Goal: Communication & Community: Answer question/provide support

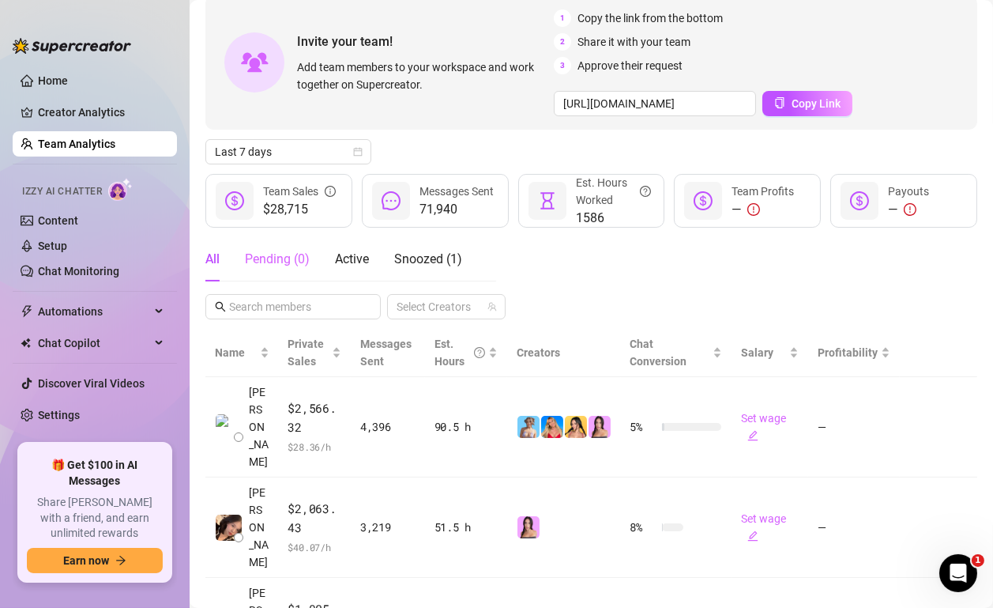
scroll to position [91, 0]
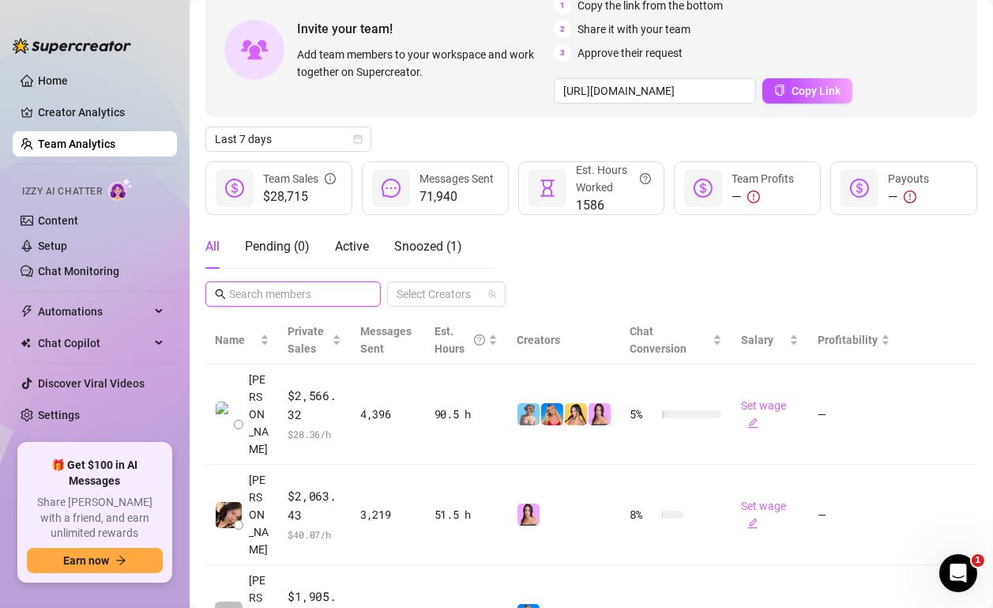
click at [309, 296] on input "text" at bounding box center [294, 293] width 130 height 17
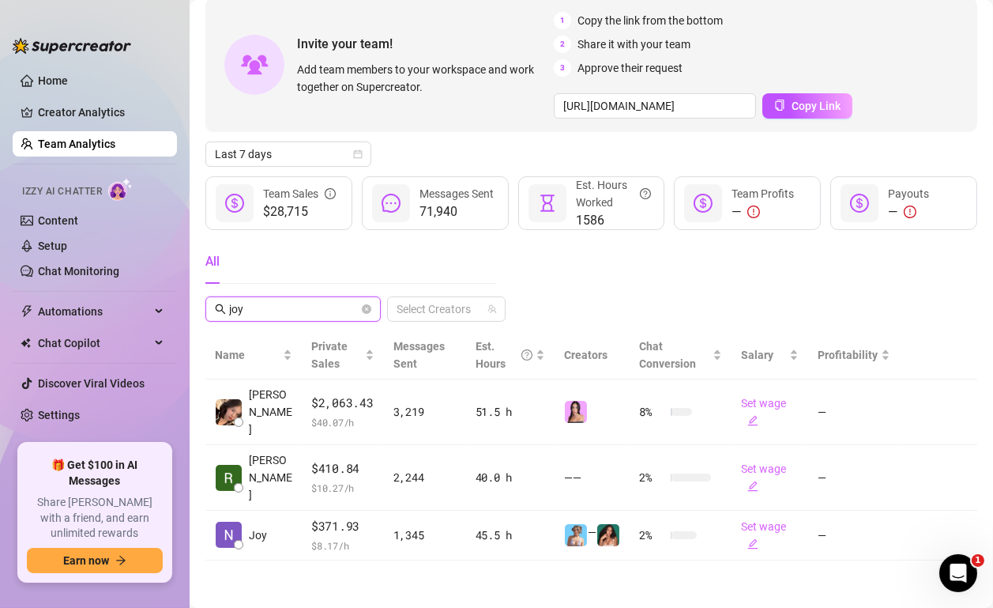
scroll to position [60, 0]
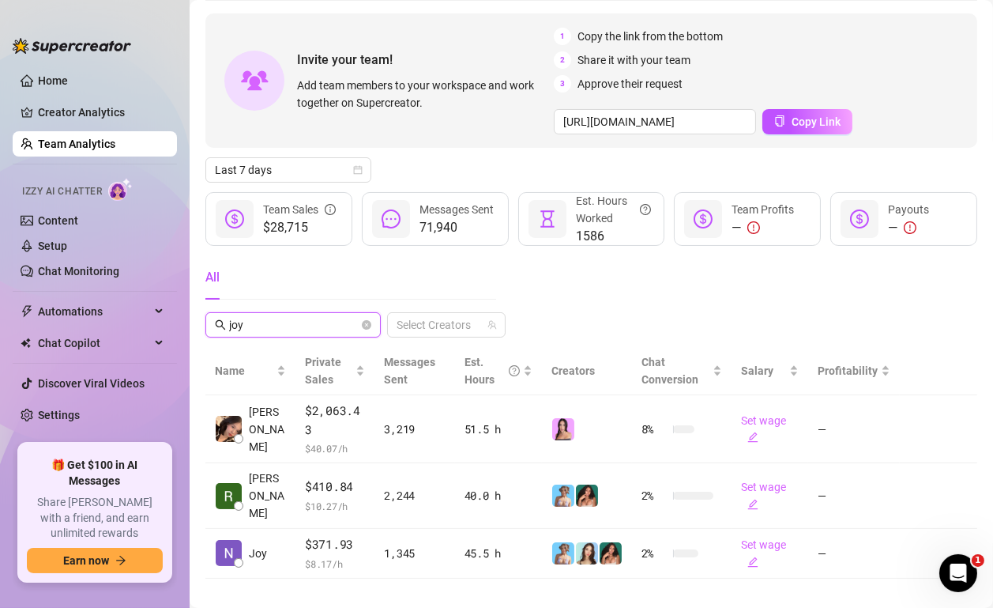
type input "joy"
click at [574, 289] on div "All joy Select Creators" at bounding box center [591, 296] width 772 height 82
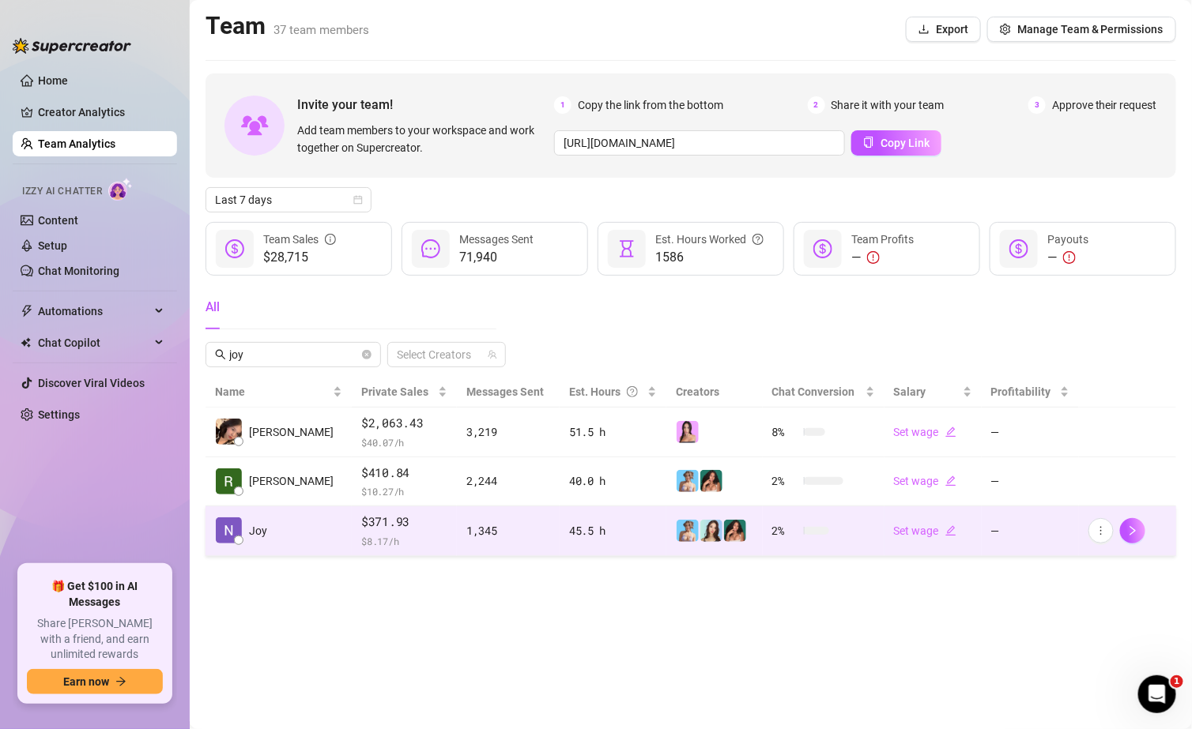
click at [405, 351] on div "$371.93 $ 8.17 /h" at bounding box center [404, 531] width 86 height 36
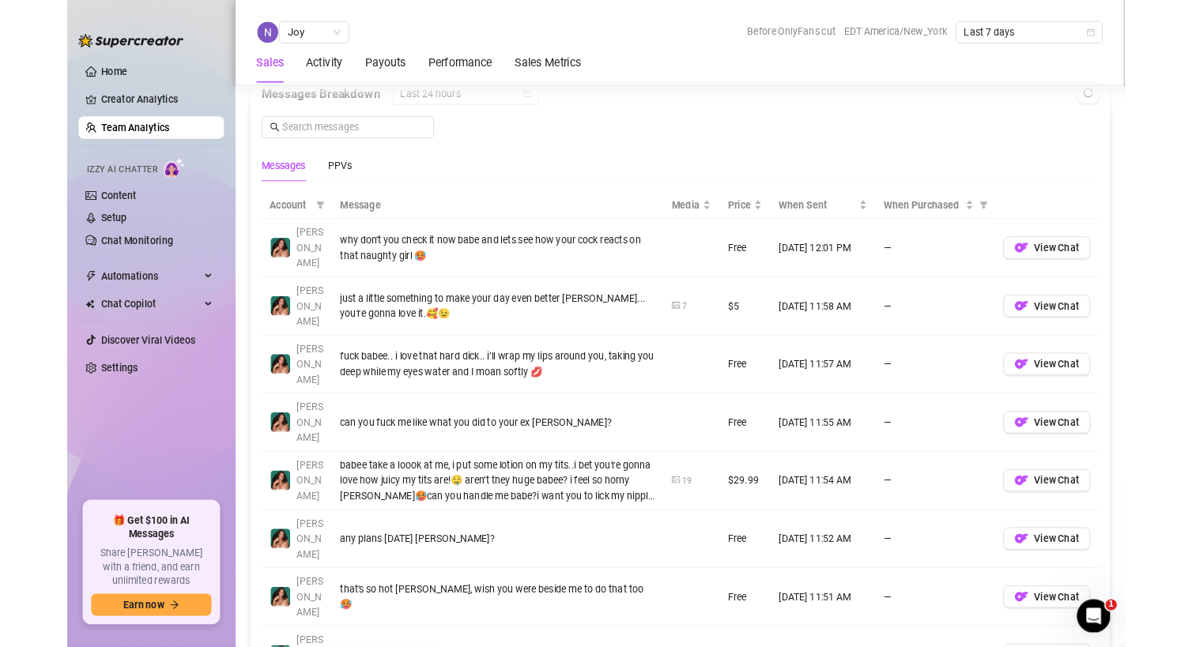
scroll to position [1100, 0]
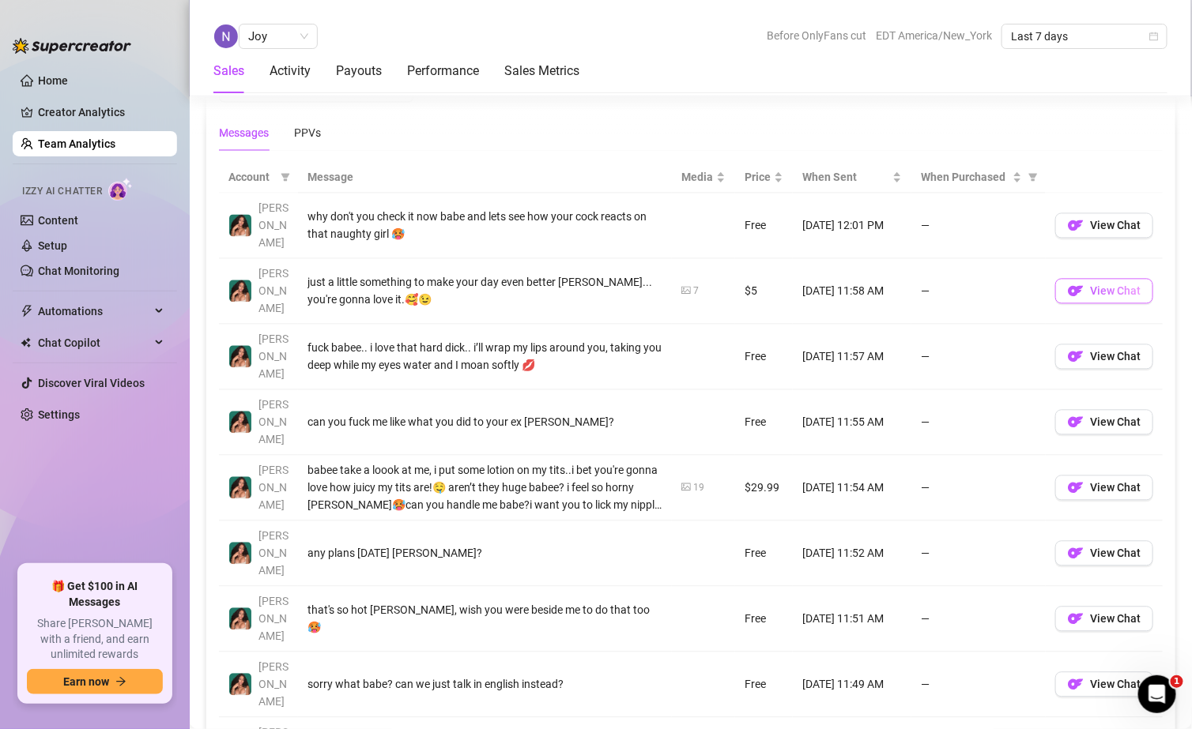
click at [574, 283] on img "button" at bounding box center [1076, 291] width 16 height 16
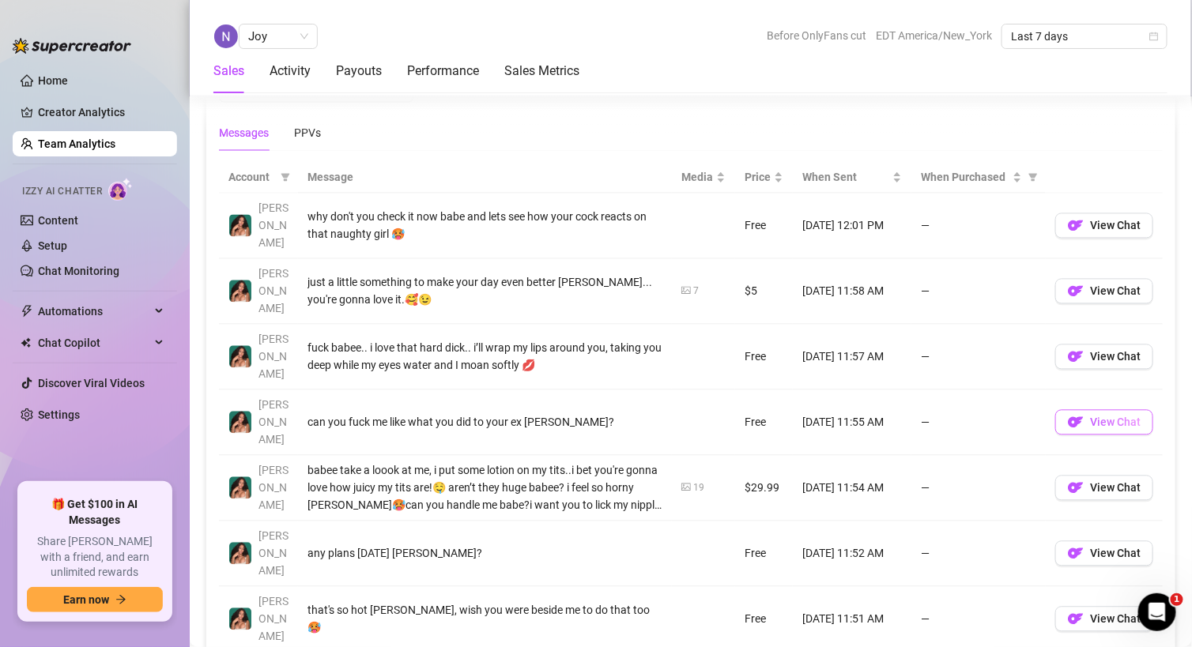
click at [574, 351] on span "View Chat" at bounding box center [1115, 422] width 51 height 13
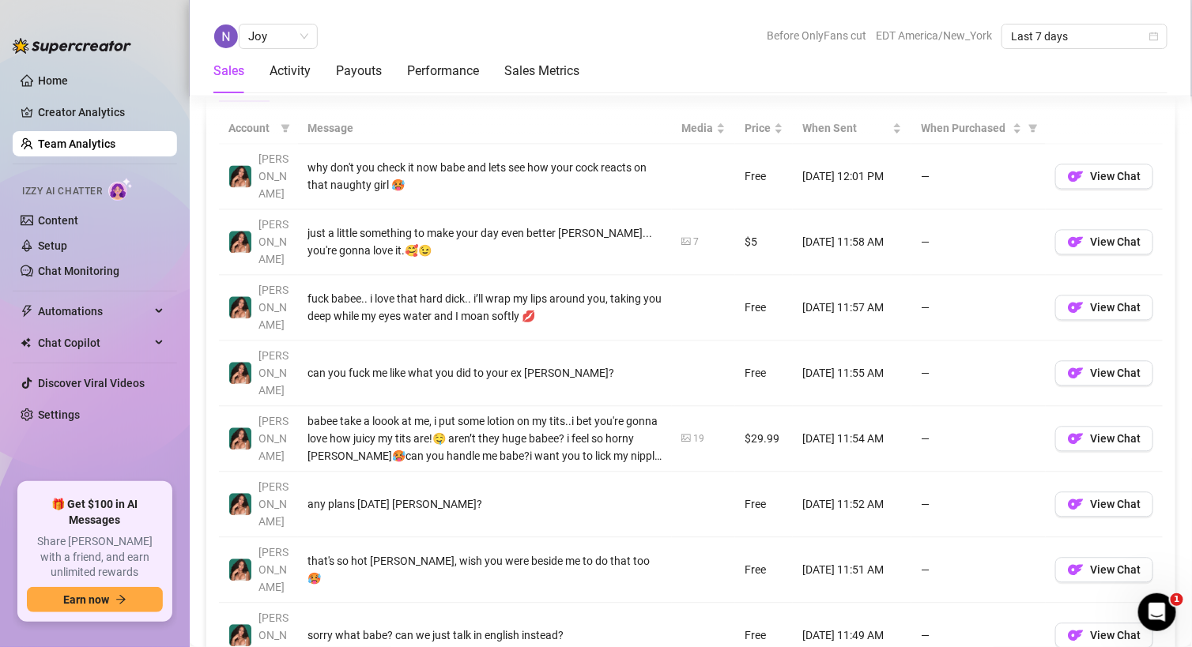
scroll to position [1147, 0]
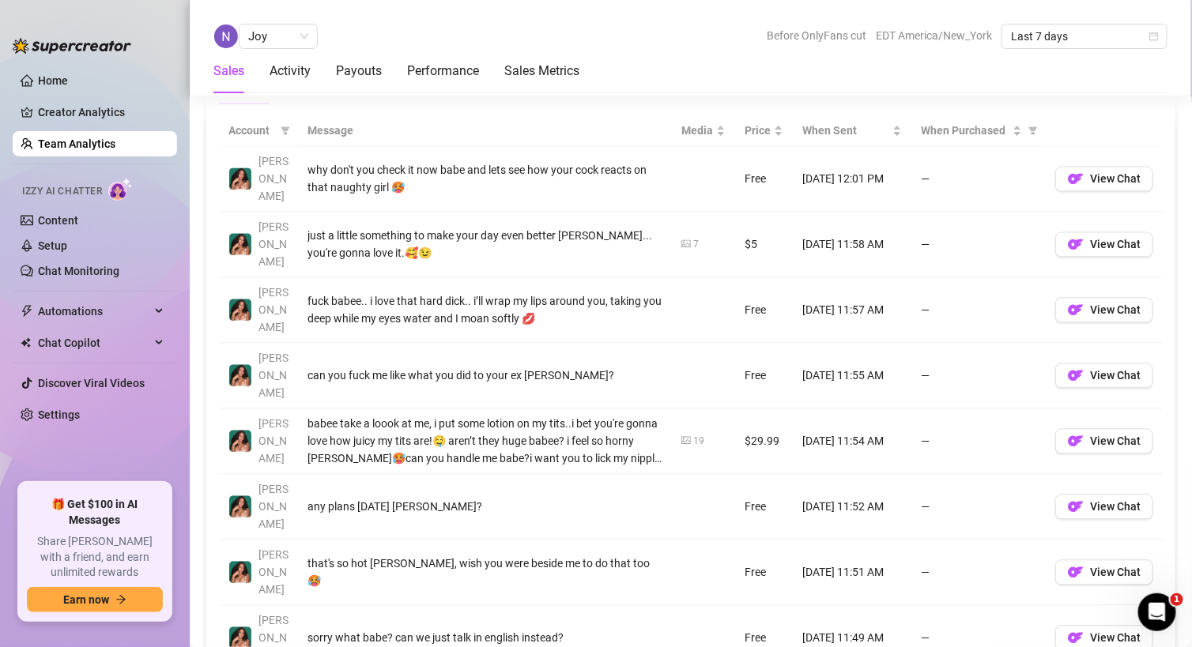
click at [416, 351] on div "any plans [DATE] [PERSON_NAME]?" at bounding box center [484, 506] width 355 height 17
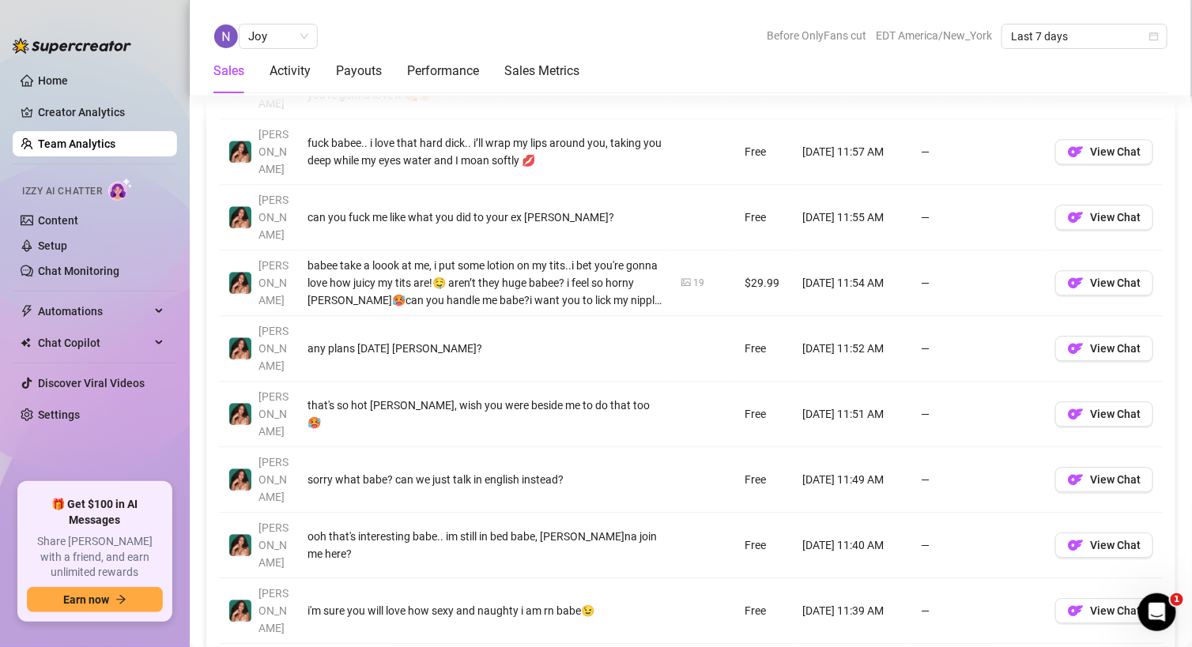
scroll to position [1320, 0]
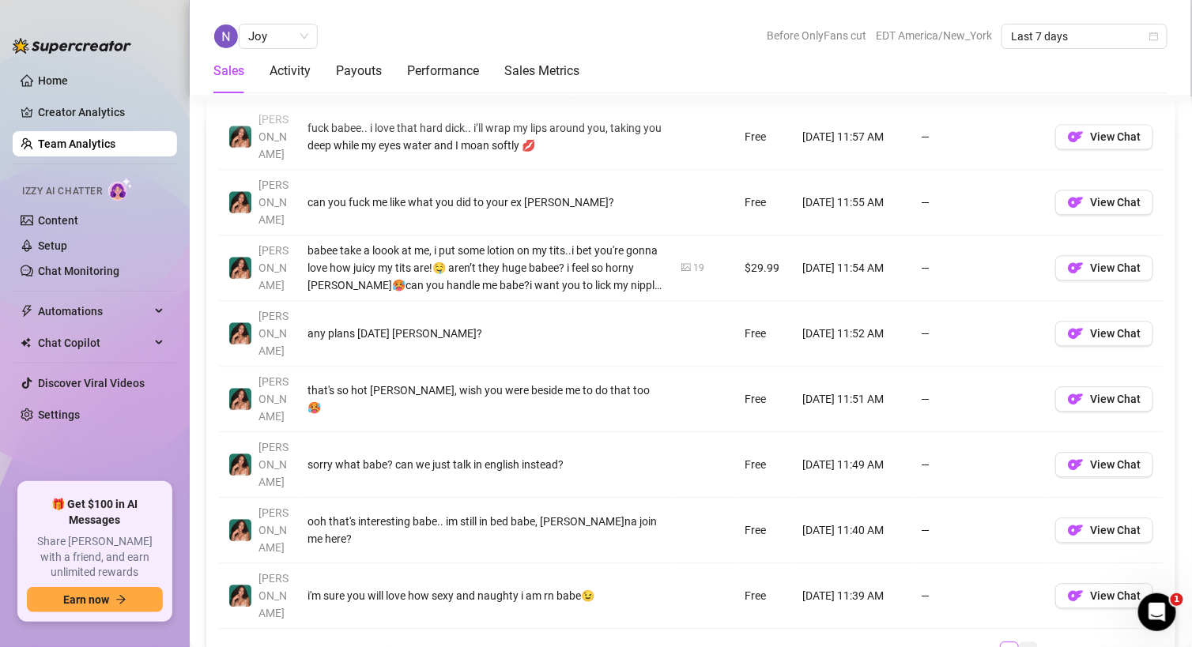
click at [574, 351] on link "2" at bounding box center [1027, 650] width 17 height 17
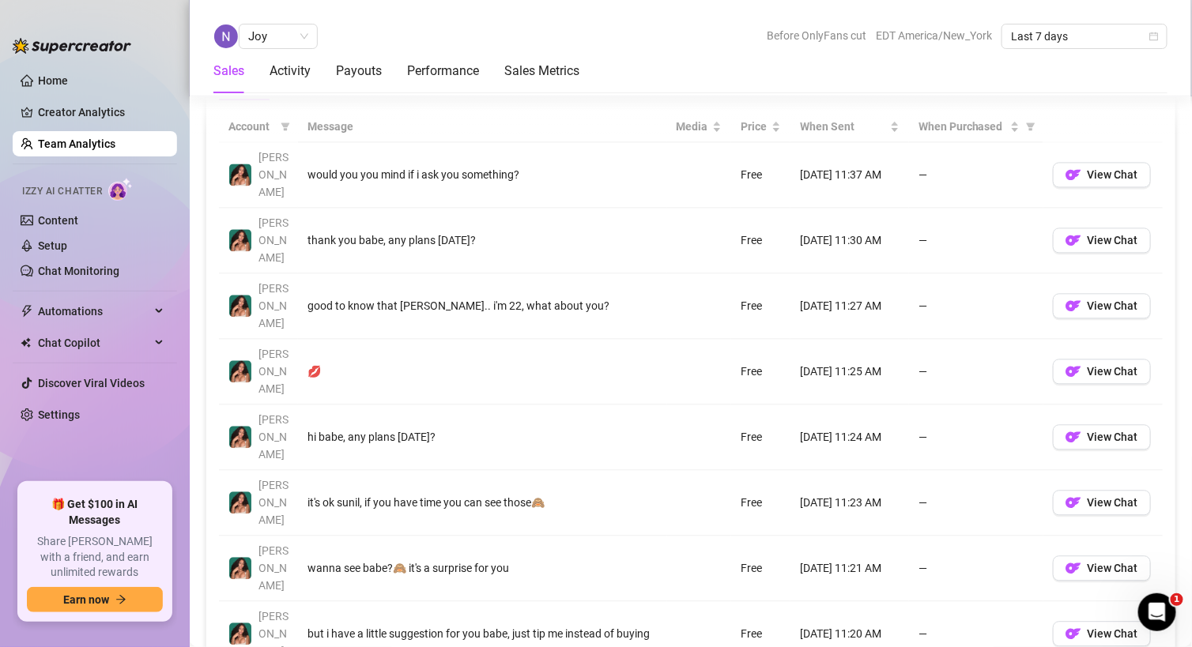
scroll to position [1164, 0]
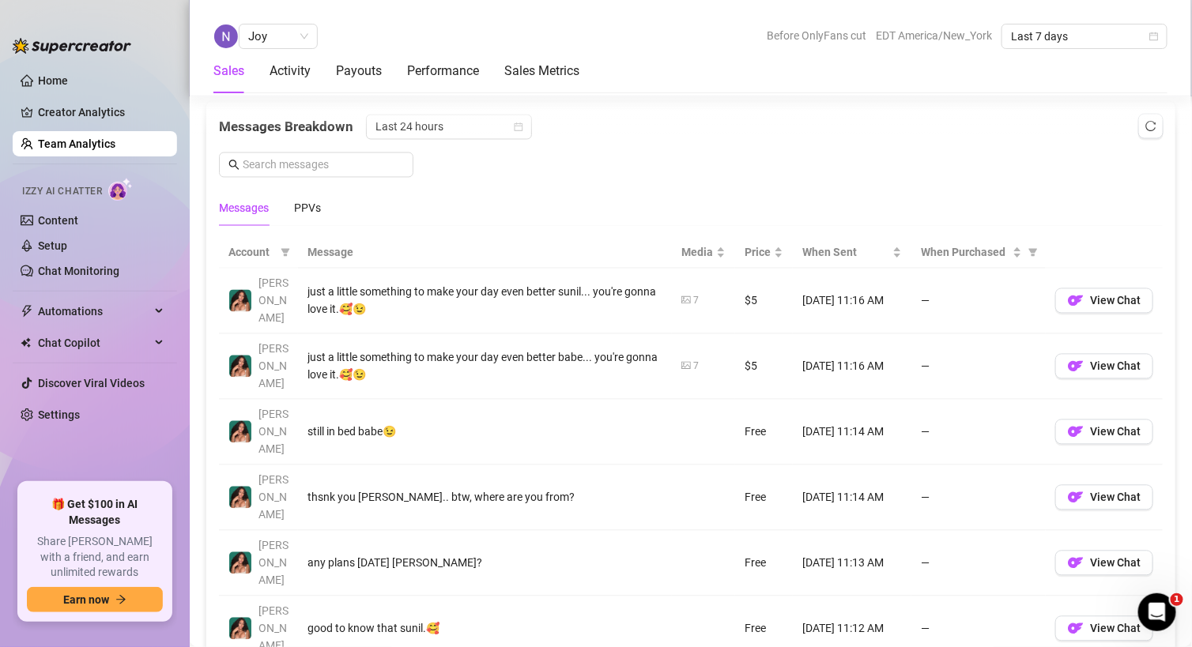
scroll to position [1019, 0]
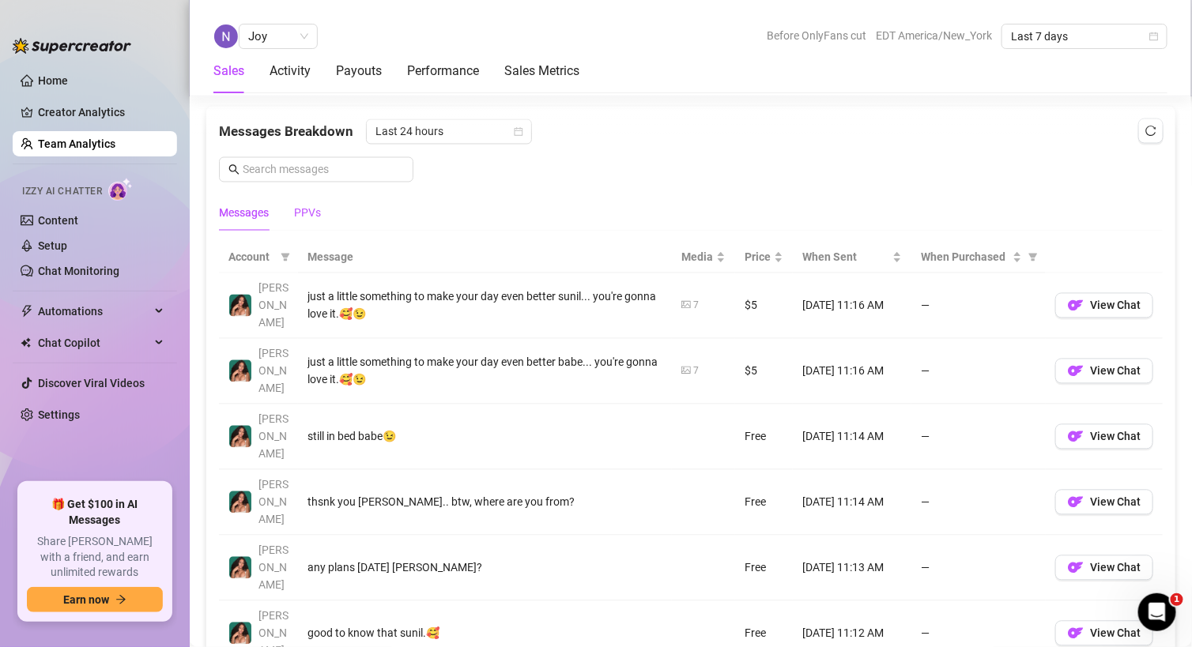
click at [307, 211] on div "PPVs" at bounding box center [307, 213] width 27 height 17
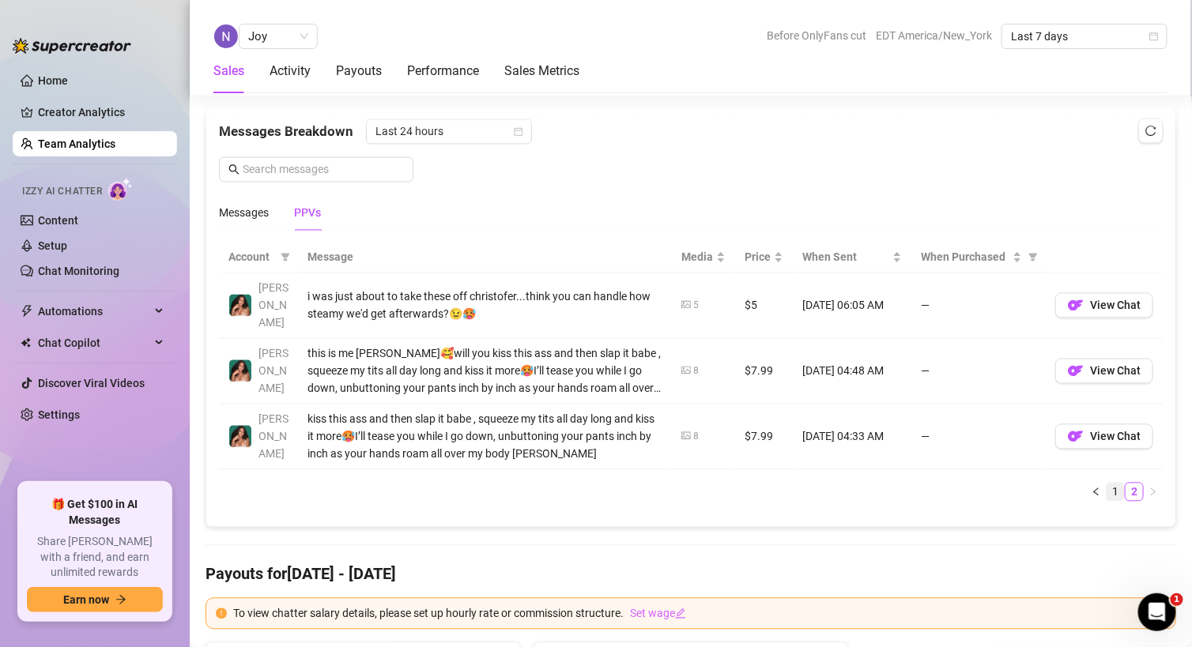
click at [574, 351] on link "1" at bounding box center [1114, 492] width 17 height 17
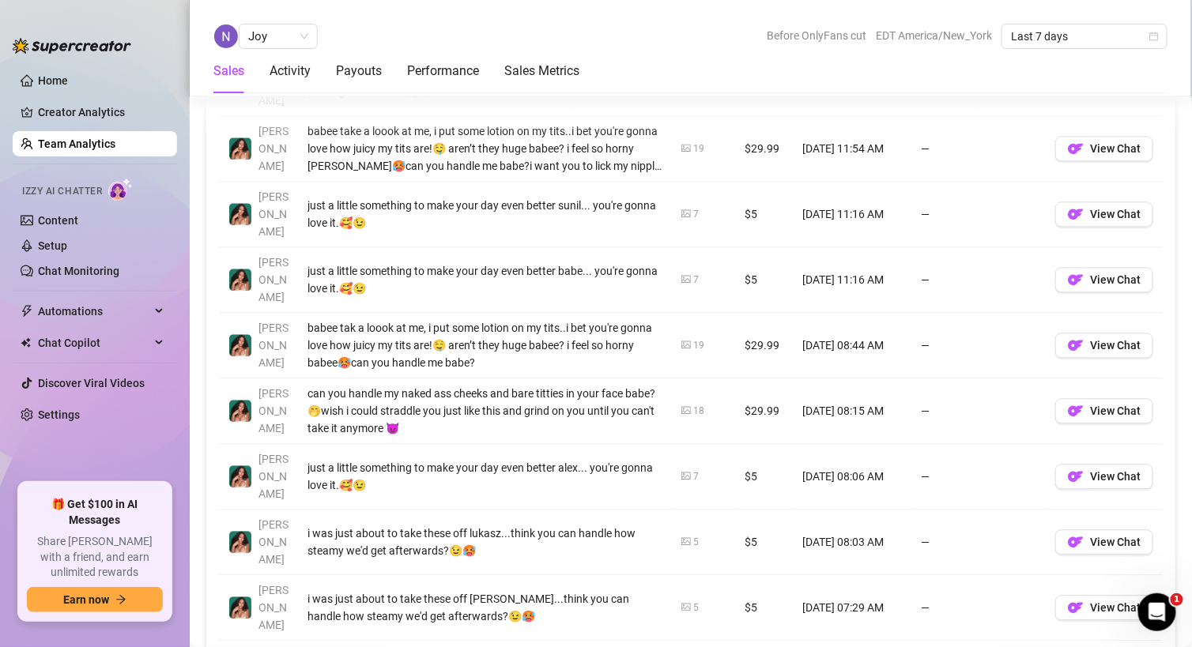
scroll to position [1285, 0]
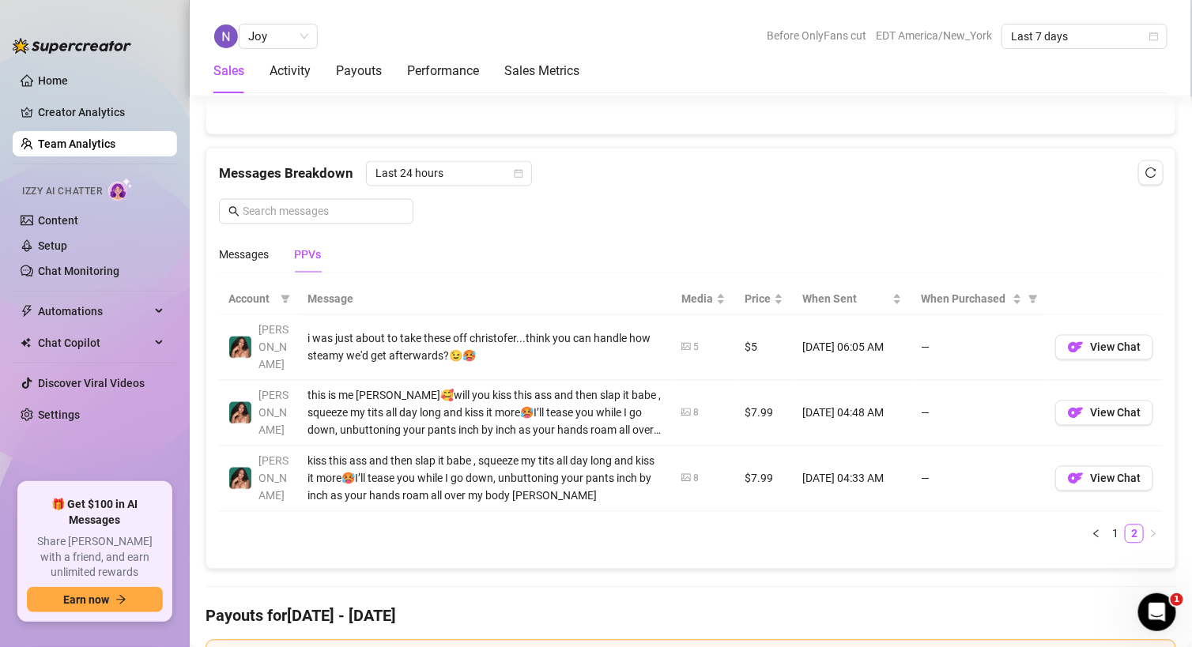
scroll to position [968, 0]
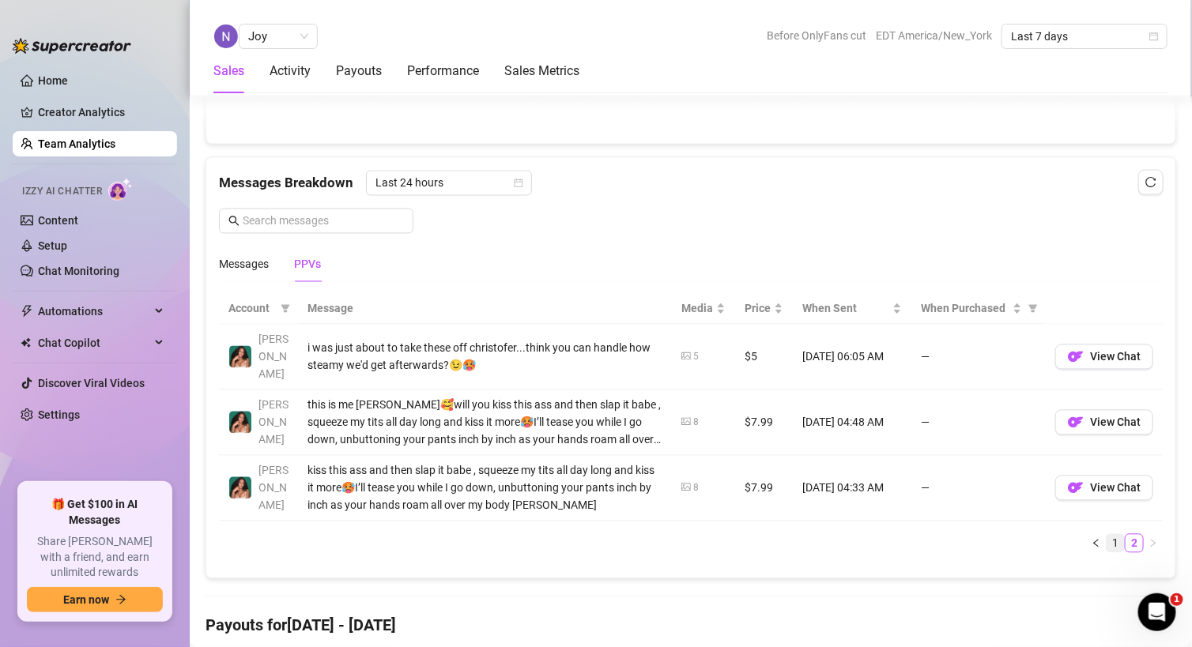
click at [574, 351] on link "1" at bounding box center [1114, 543] width 17 height 17
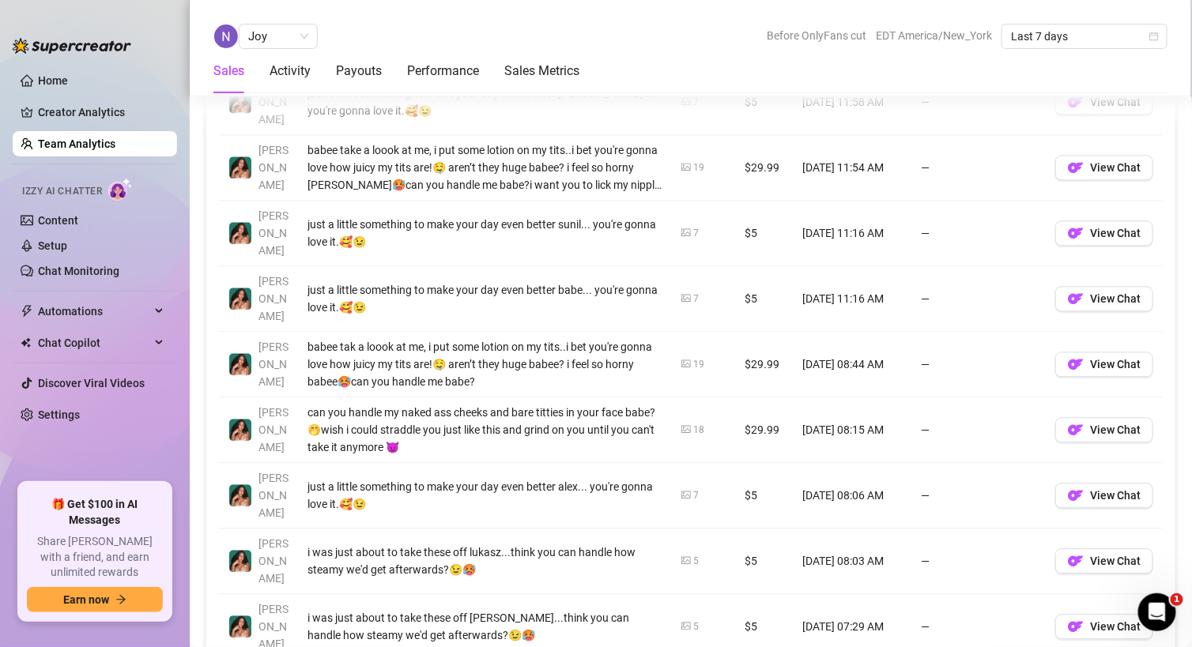
scroll to position [1225, 0]
click at [574, 351] on span "View Chat" at bounding box center [1115, 362] width 51 height 13
click at [574, 351] on button "View Chat" at bounding box center [1104, 428] width 98 height 25
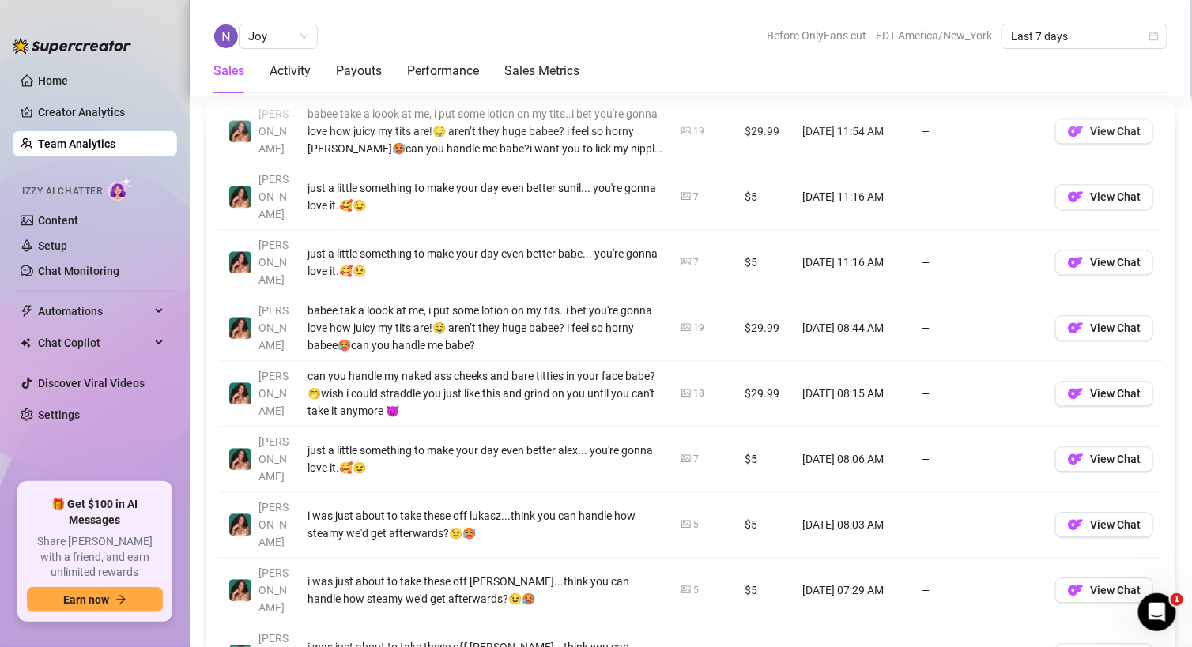
scroll to position [1294, 0]
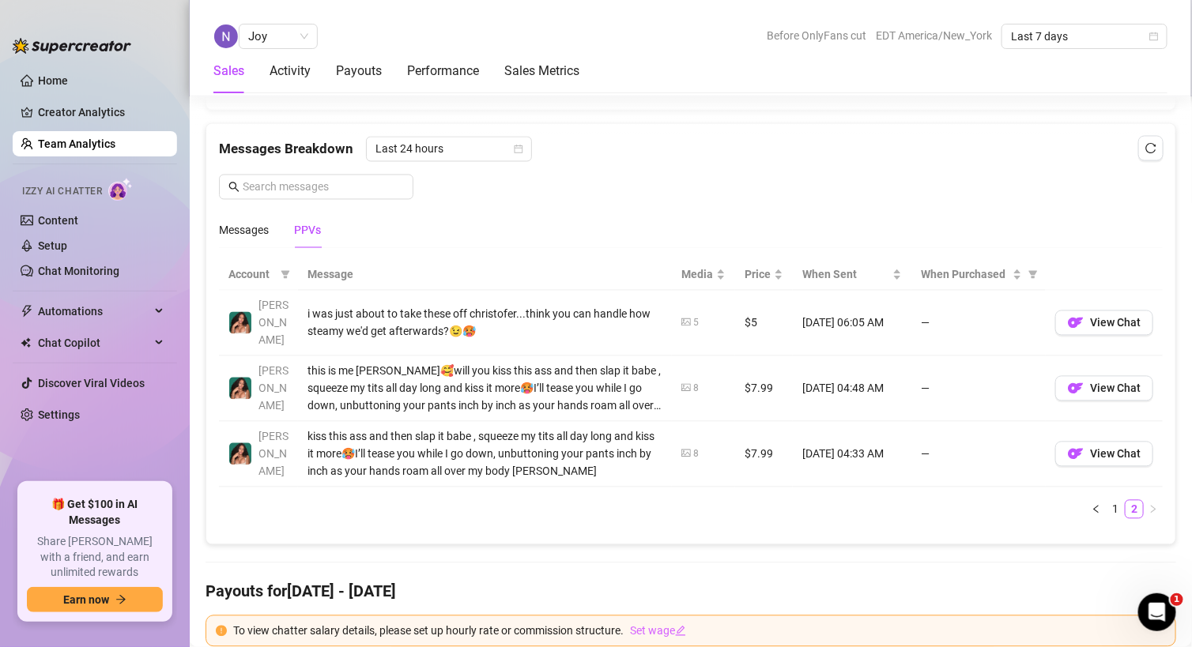
scroll to position [957, 0]
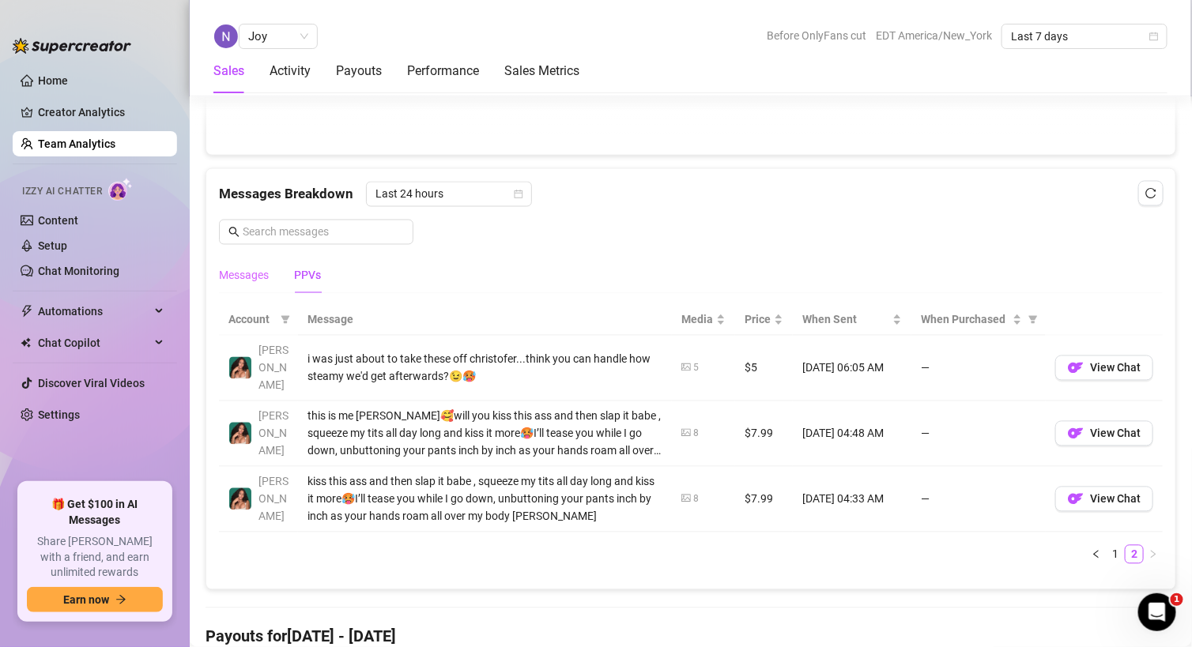
click at [253, 258] on div "Messages" at bounding box center [244, 276] width 50 height 36
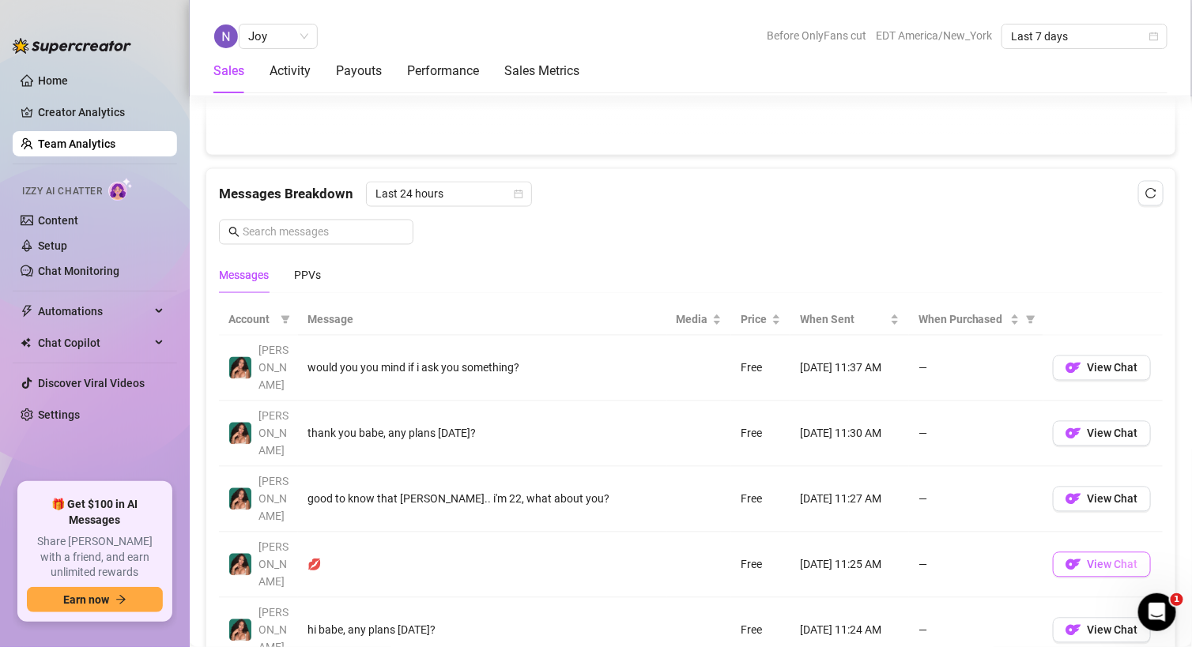
click at [574, 351] on span "View Chat" at bounding box center [1112, 565] width 51 height 13
click at [574, 351] on td "View Chat" at bounding box center [1102, 369] width 119 height 66
click at [574, 343] on td "View Chat" at bounding box center [1102, 369] width 119 height 66
click at [574, 351] on img "button" at bounding box center [1073, 368] width 16 height 16
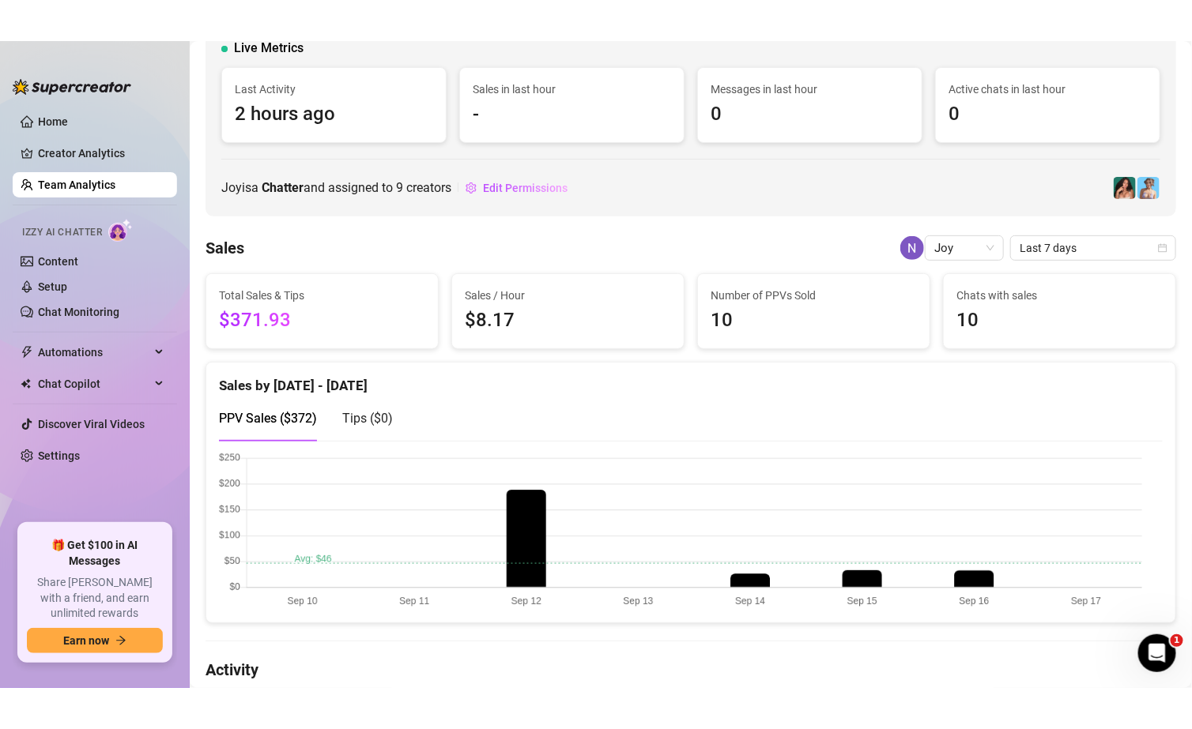
scroll to position [102, 0]
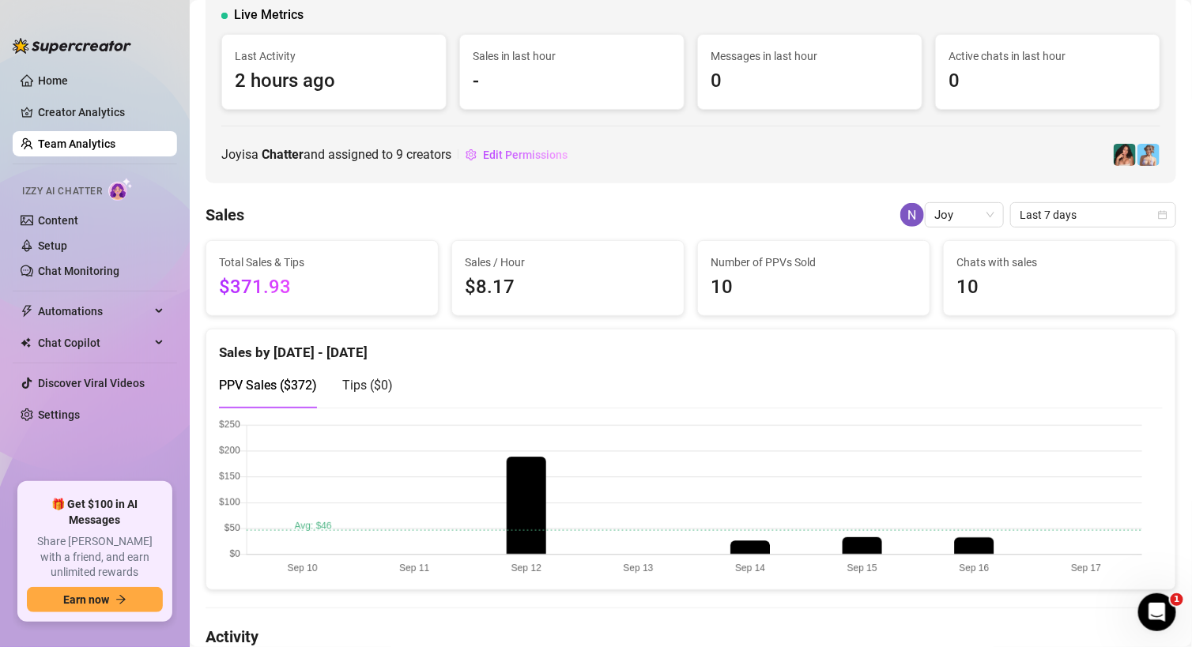
click at [574, 214] on span "Last 7 days" at bounding box center [1092, 215] width 147 height 24
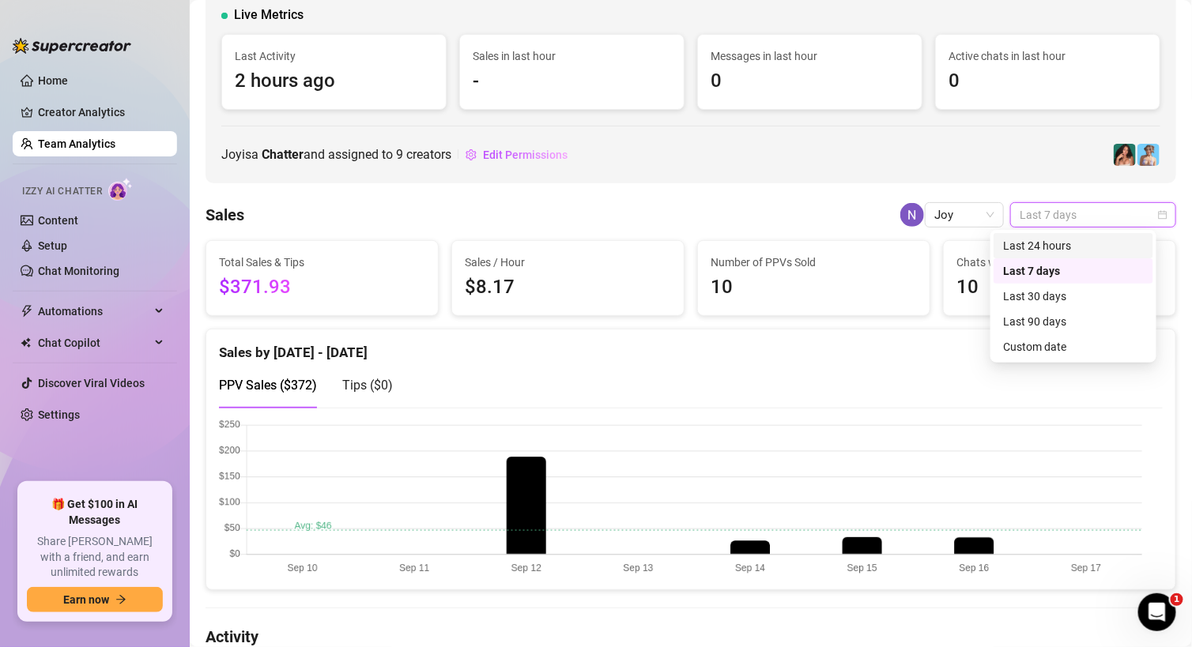
click at [574, 254] on div "Last 24 hours" at bounding box center [1073, 245] width 160 height 25
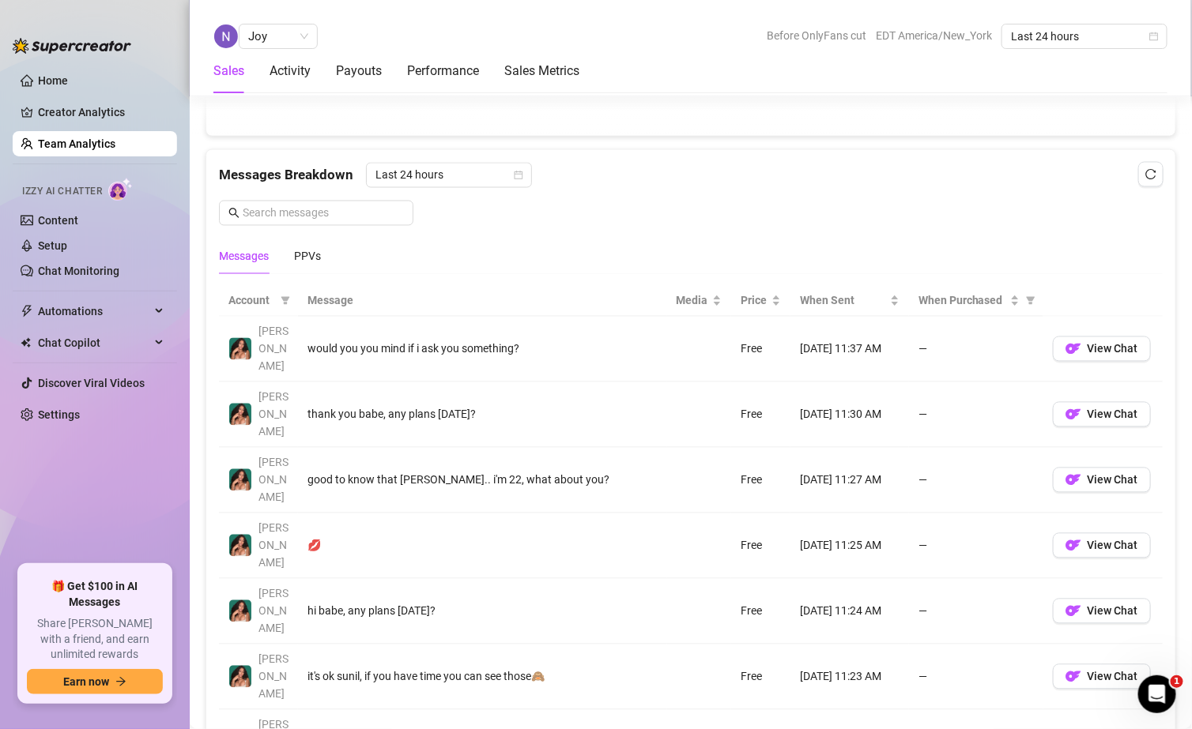
scroll to position [974, 0]
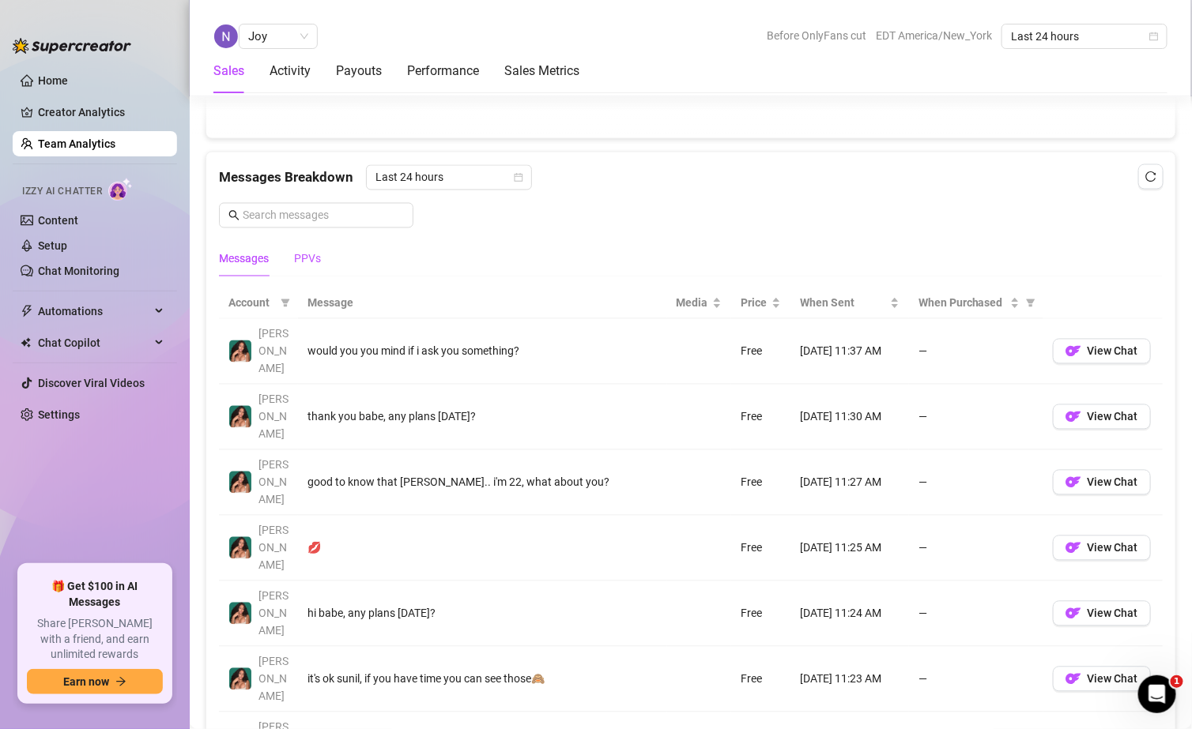
click at [307, 258] on div "PPVs" at bounding box center [307, 259] width 27 height 17
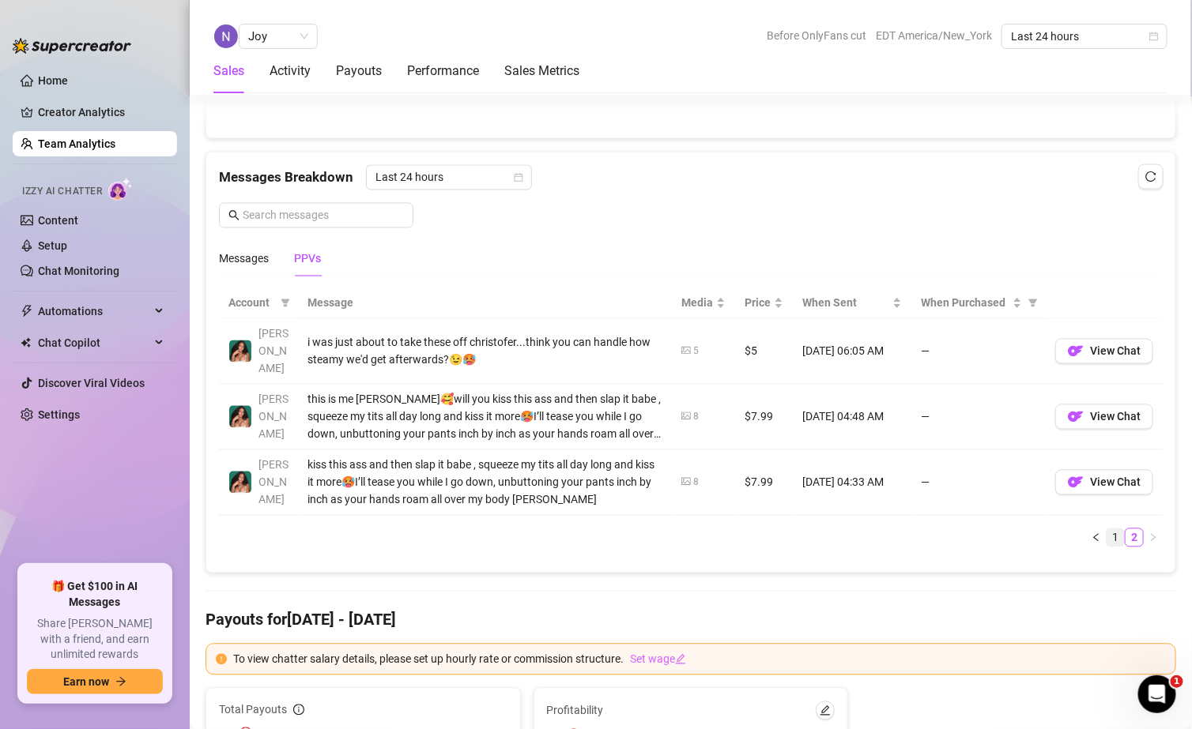
click at [574, 351] on link "1" at bounding box center [1114, 537] width 17 height 17
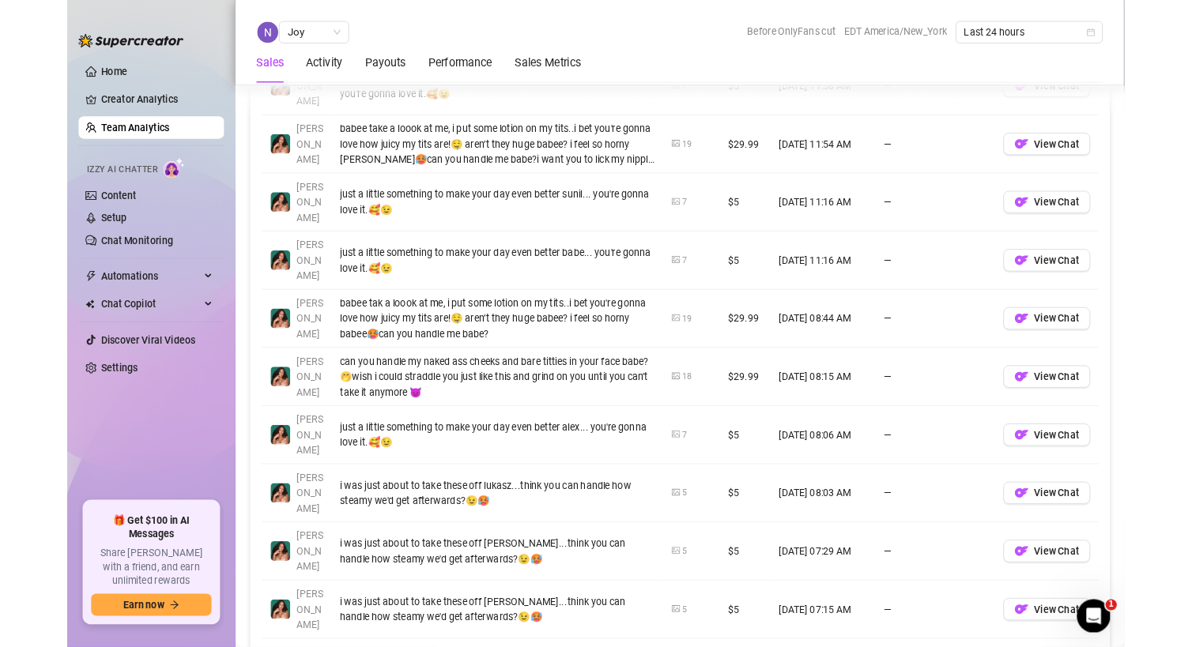
scroll to position [1237, 0]
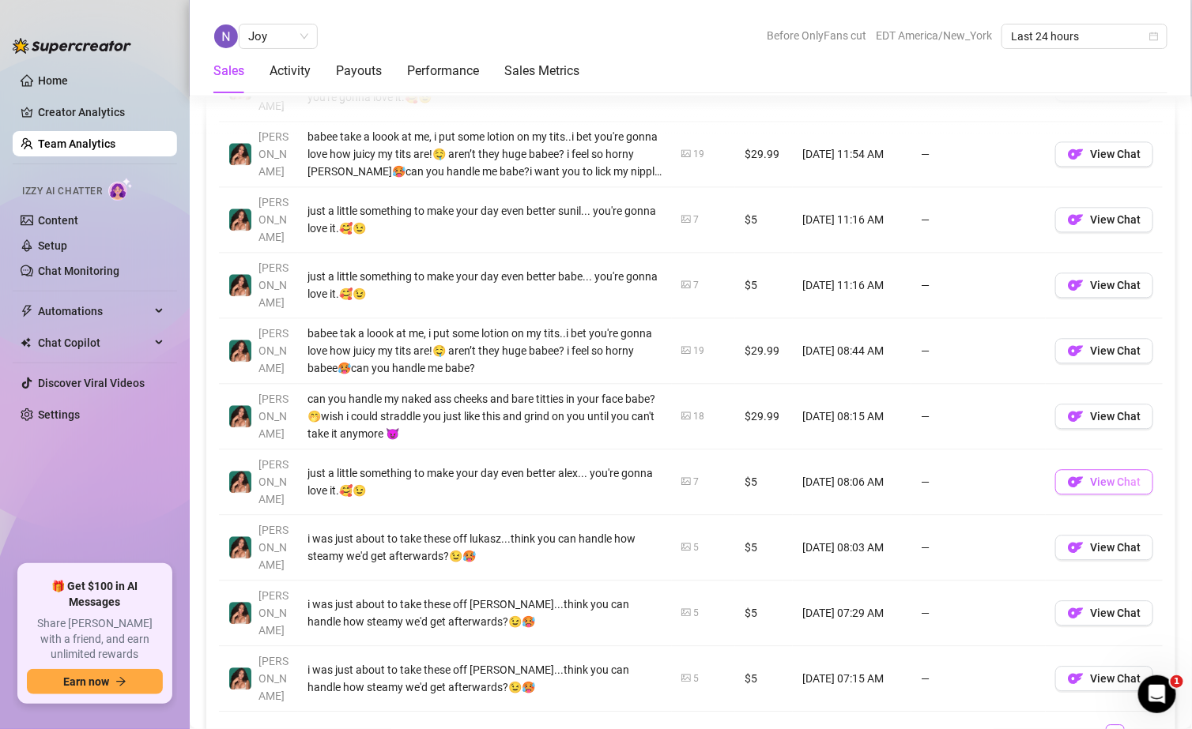
click at [574, 351] on button "View Chat" at bounding box center [1104, 481] width 98 height 25
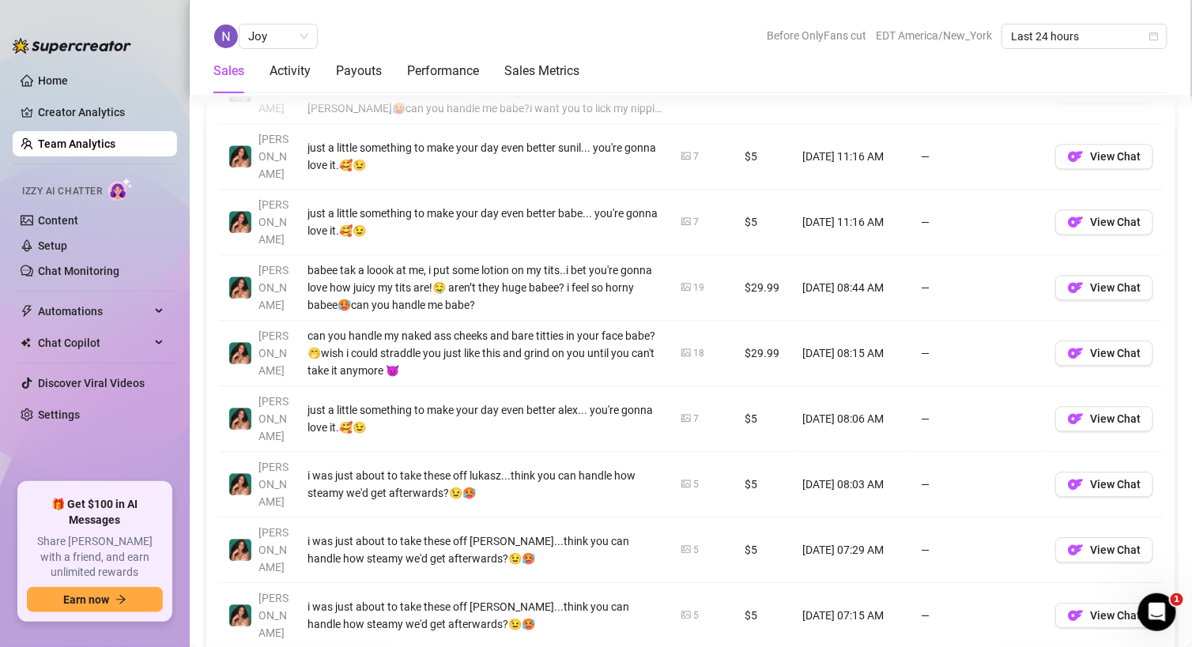
scroll to position [1361, 0]
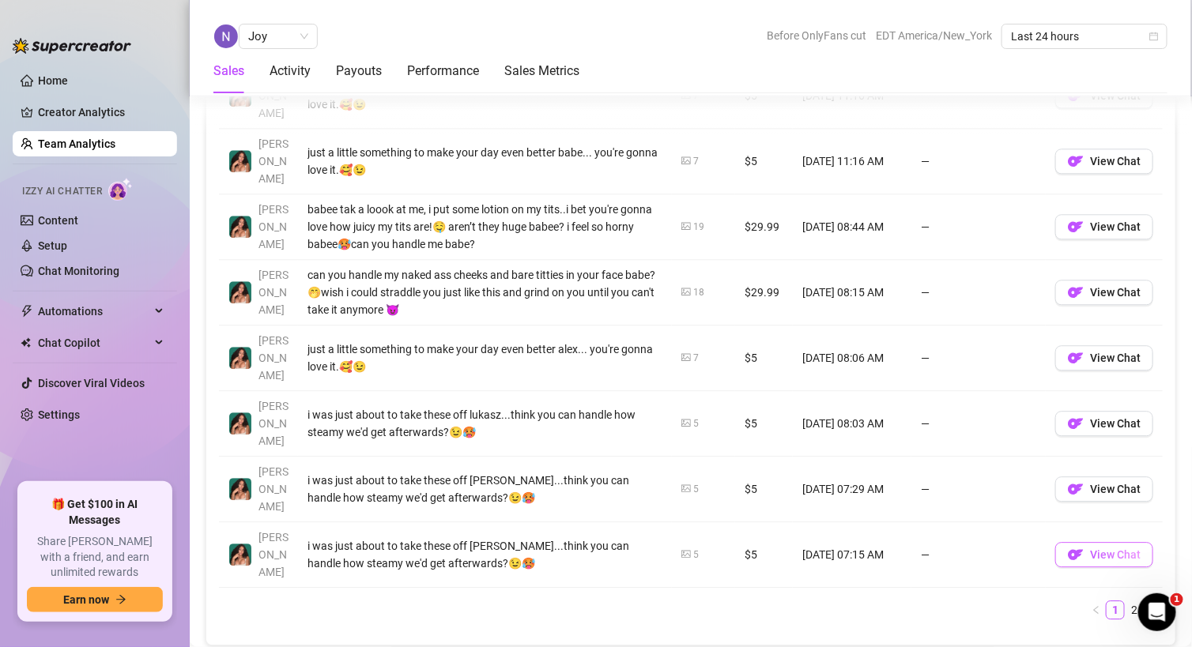
click at [574, 351] on span "View Chat" at bounding box center [1115, 554] width 51 height 13
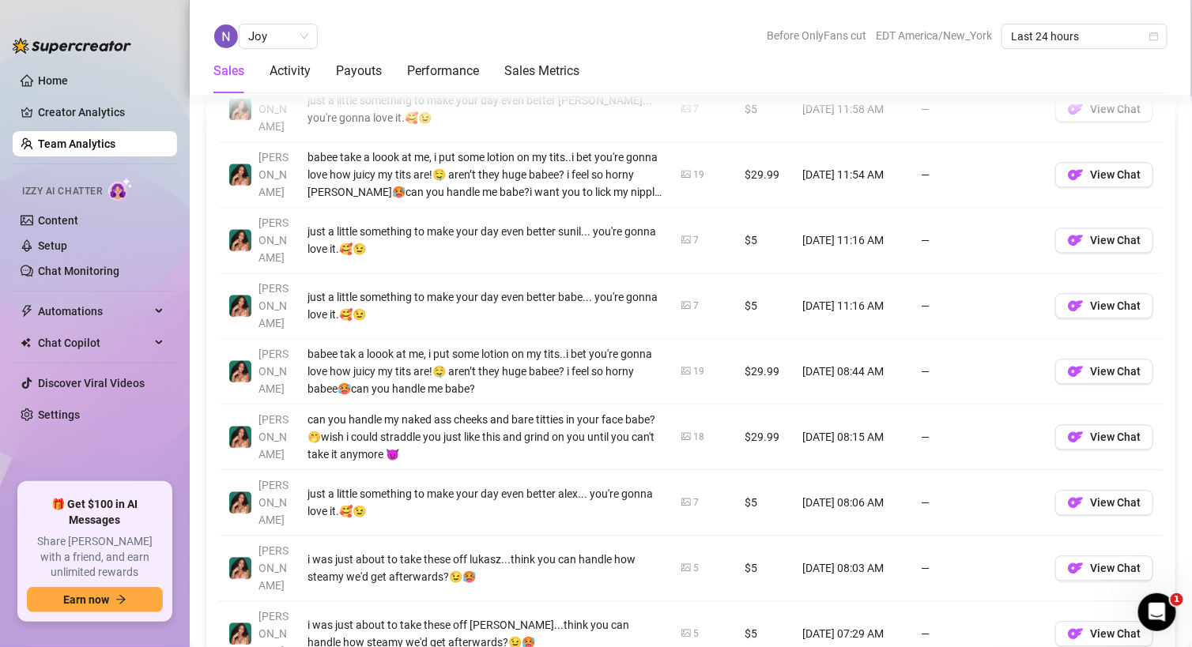
scroll to position [1171, 0]
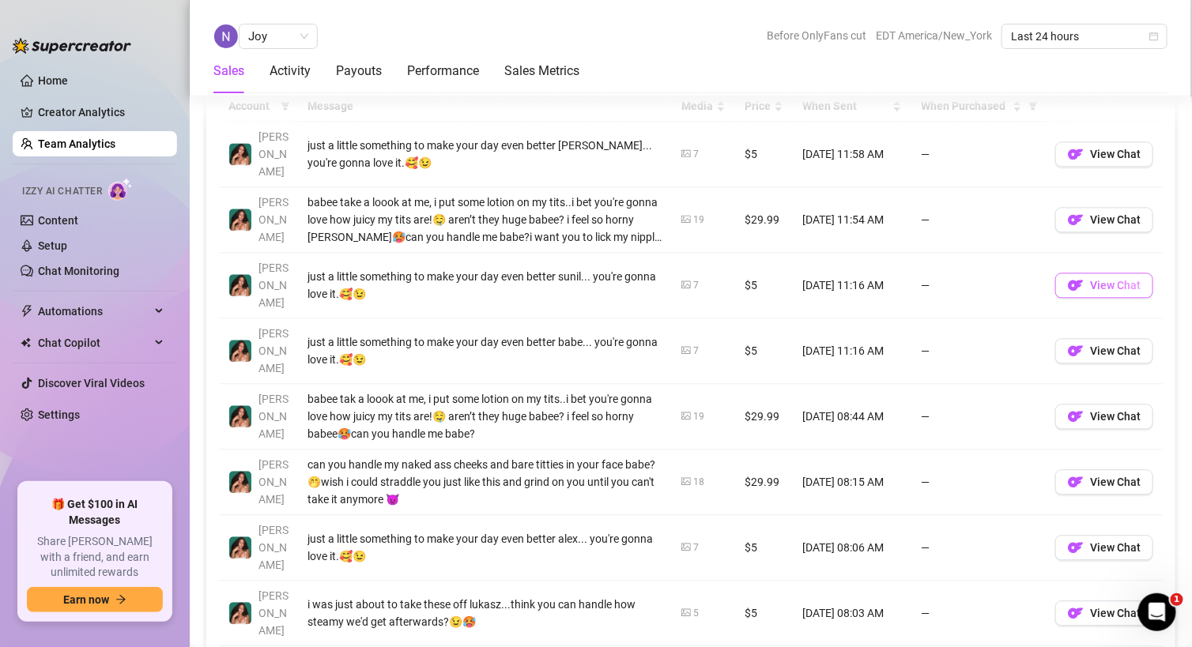
click at [574, 279] on span "View Chat" at bounding box center [1115, 285] width 51 height 13
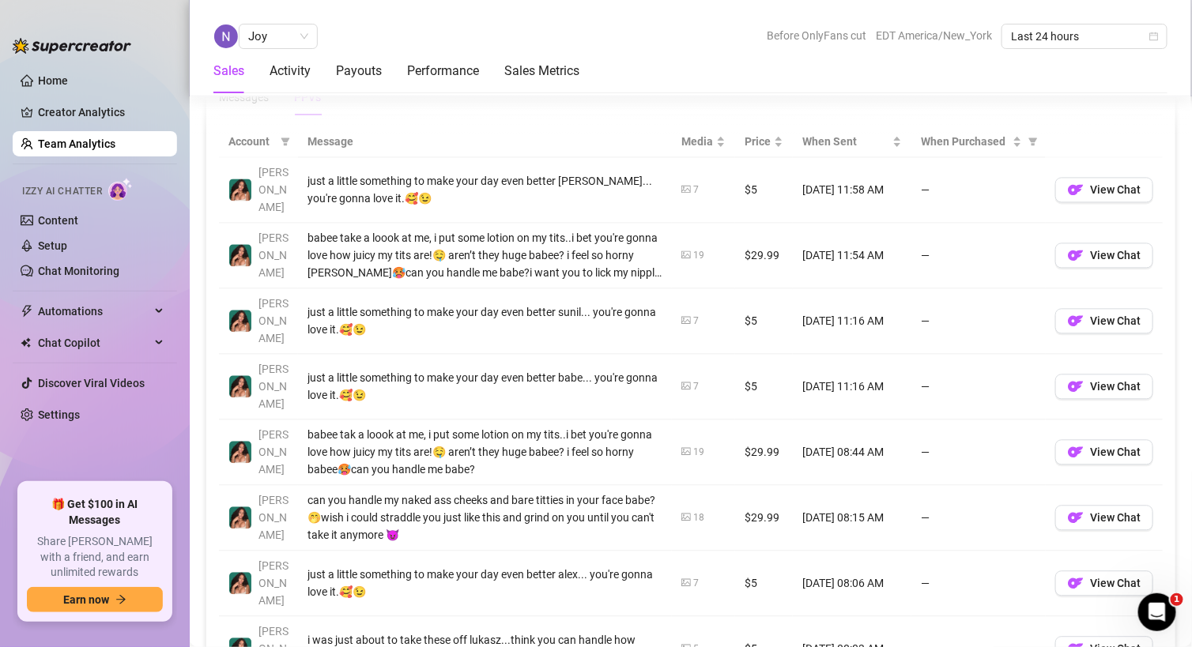
scroll to position [1144, 0]
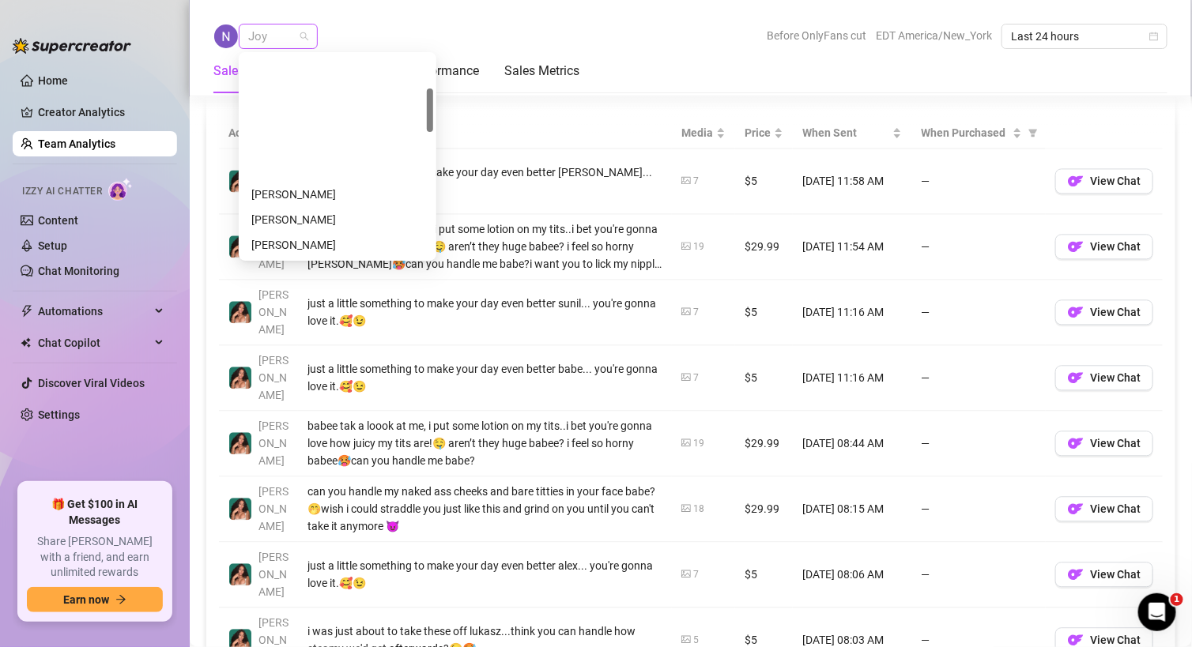
click at [287, 35] on span "Joy" at bounding box center [278, 36] width 60 height 24
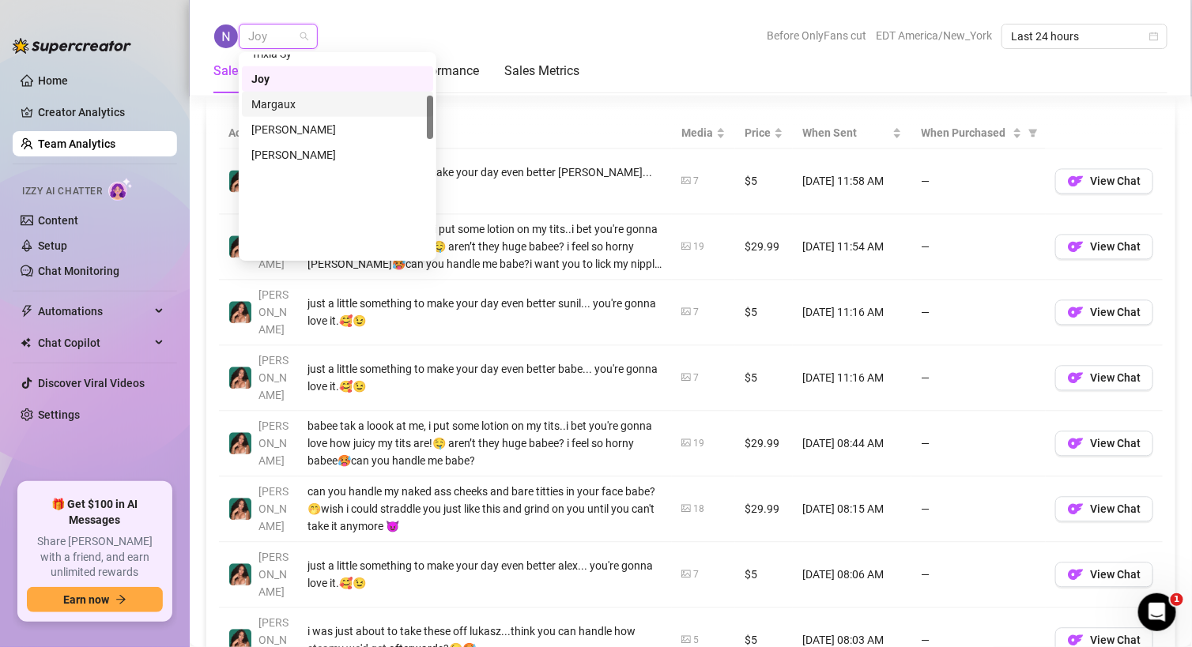
scroll to position [0, 0]
